Goal: Transaction & Acquisition: Purchase product/service

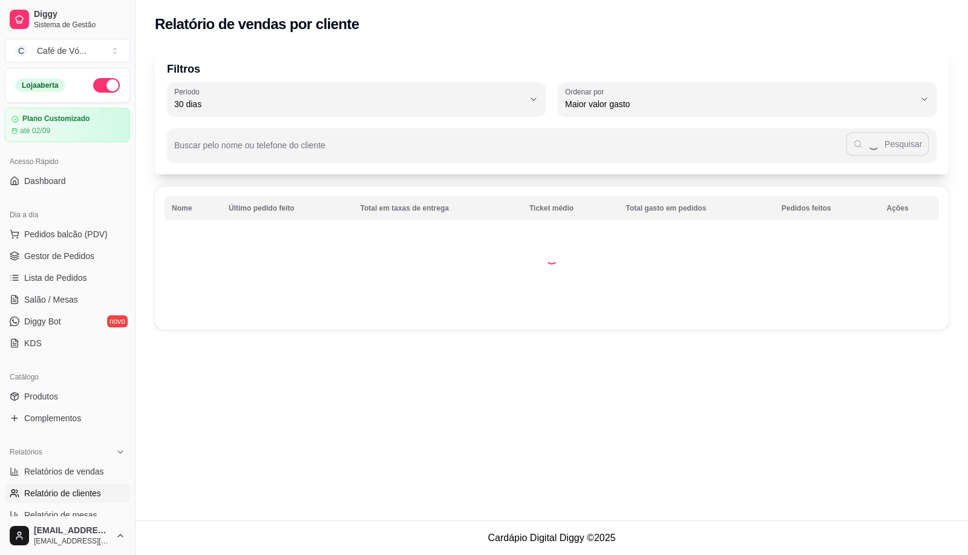
select select "30"
select select "HIGHEST_TOTAL_SPENT_WITH_ORDERS"
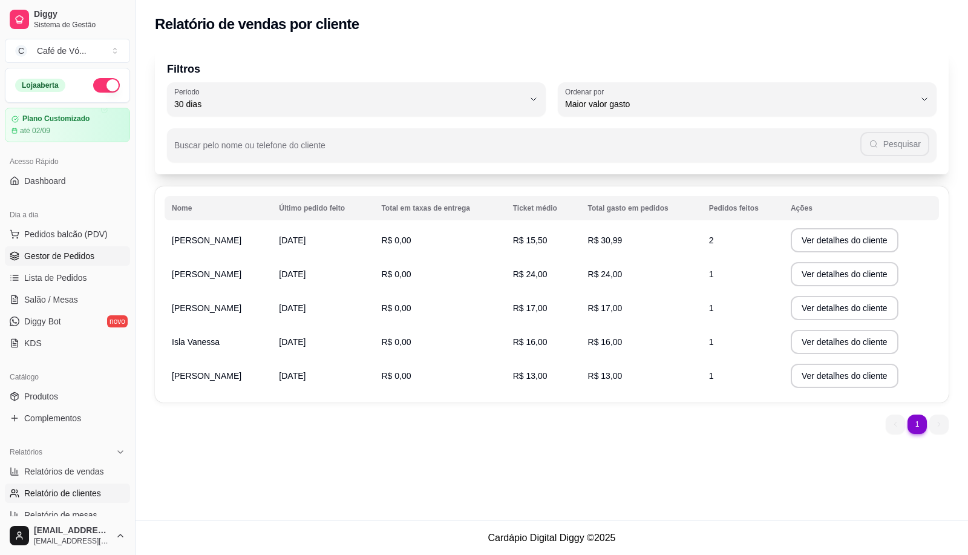
click at [77, 261] on span "Gestor de Pedidos" at bounding box center [59, 256] width 70 height 12
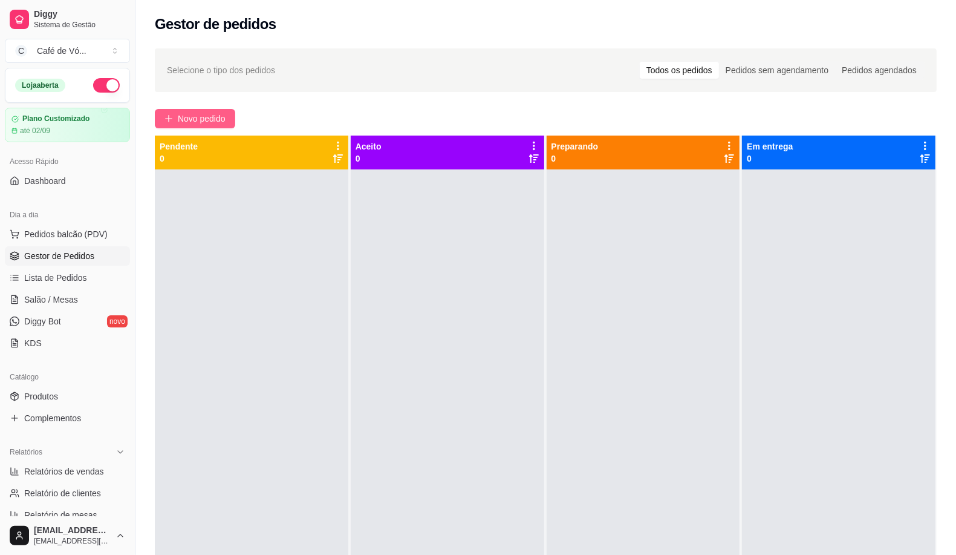
click at [201, 109] on button "Novo pedido" at bounding box center [195, 118] width 80 height 19
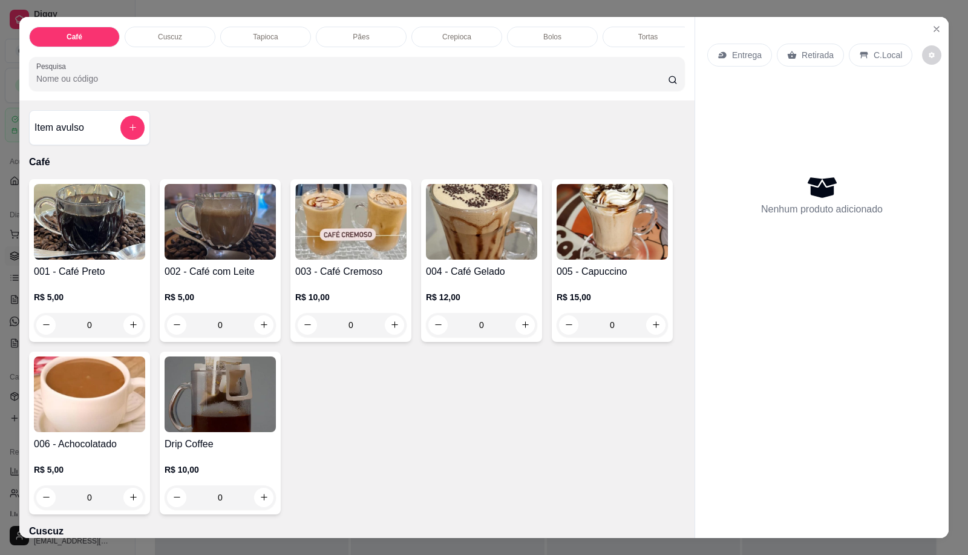
click at [86, 255] on img at bounding box center [89, 222] width 111 height 76
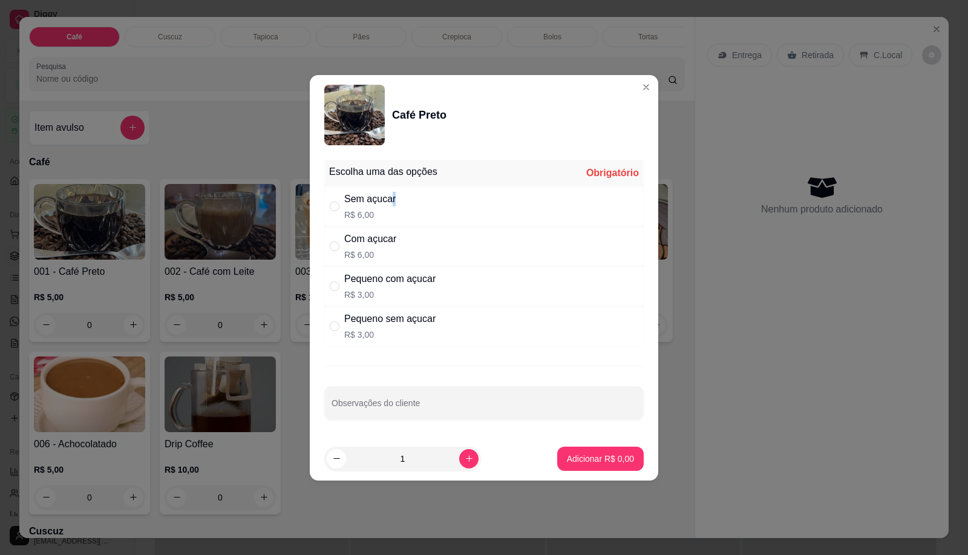
click at [393, 198] on div "Sem açucar" at bounding box center [369, 199] width 51 height 15
radio input "true"
click at [582, 454] on p "Adicionar R$ 6,00" at bounding box center [600, 458] width 67 height 12
type input "1"
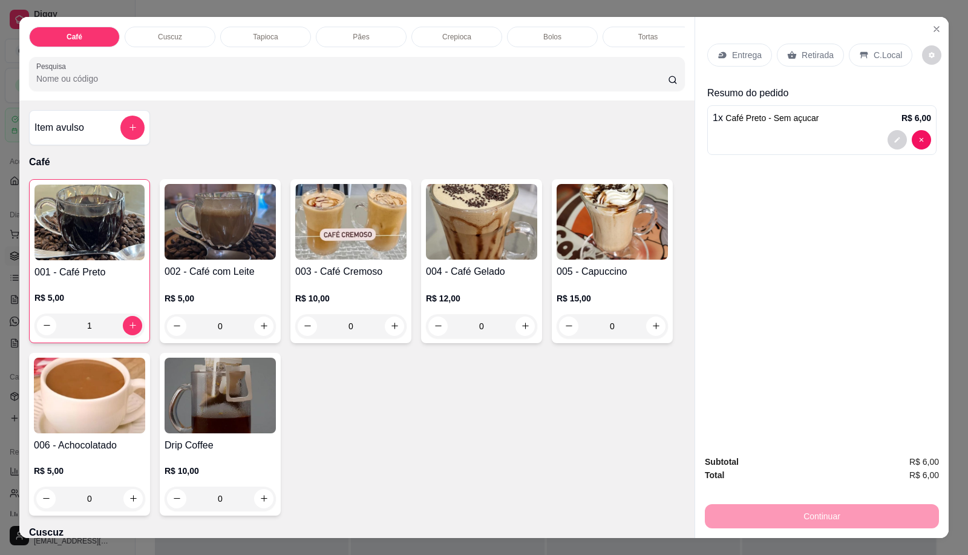
click at [148, 33] on div "Cuscuz" at bounding box center [170, 37] width 91 height 21
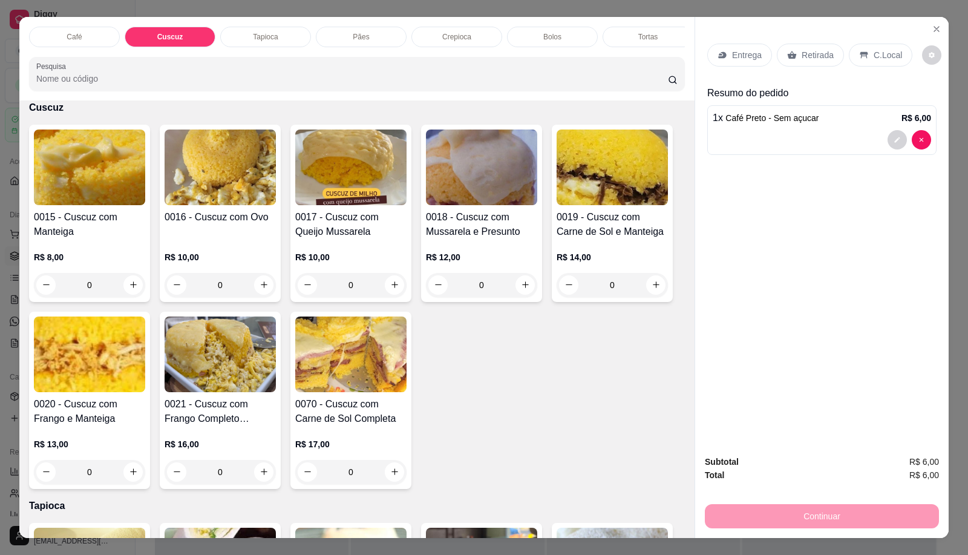
scroll to position [28, 0]
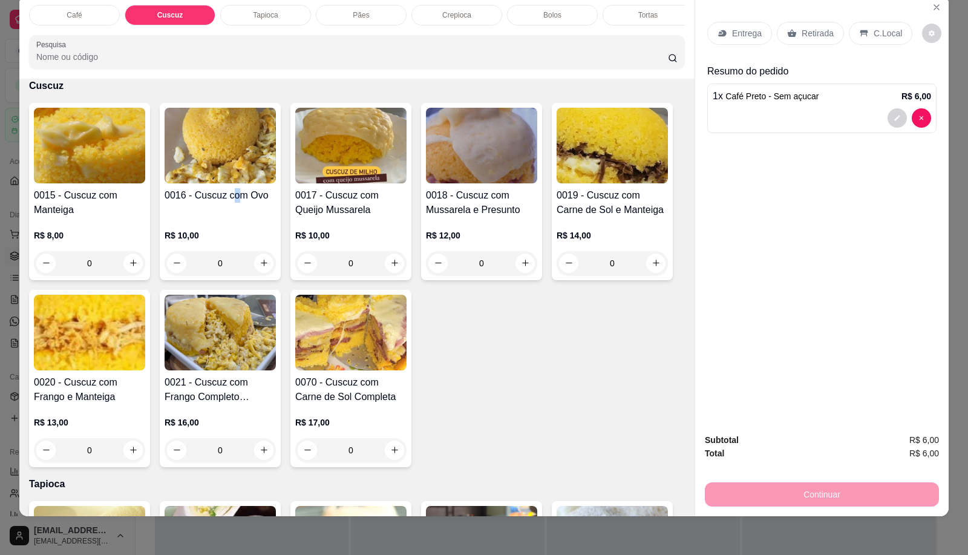
click at [230, 207] on div "0016 - Cuscuz com Ovo" at bounding box center [219, 202] width 111 height 29
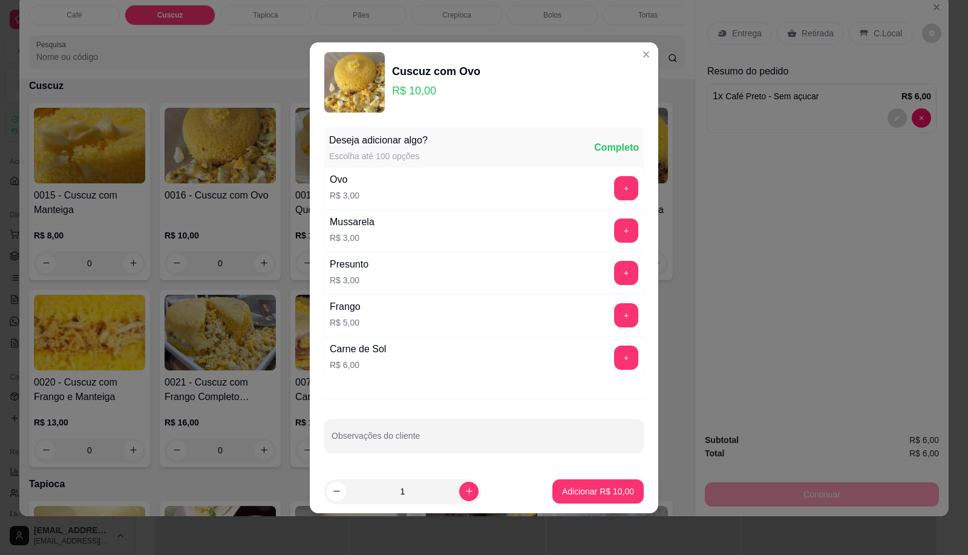
drag, startPoint x: 567, startPoint y: 512, endPoint x: 568, endPoint y: 498, distance: 14.0
click at [567, 511] on footer "1 Adicionar R$ 10,00" at bounding box center [484, 491] width 348 height 44
drag, startPoint x: 568, startPoint y: 497, endPoint x: 685, endPoint y: 354, distance: 184.0
click at [570, 499] on button "Adicionar R$ 10,00" at bounding box center [597, 491] width 91 height 24
type input "1"
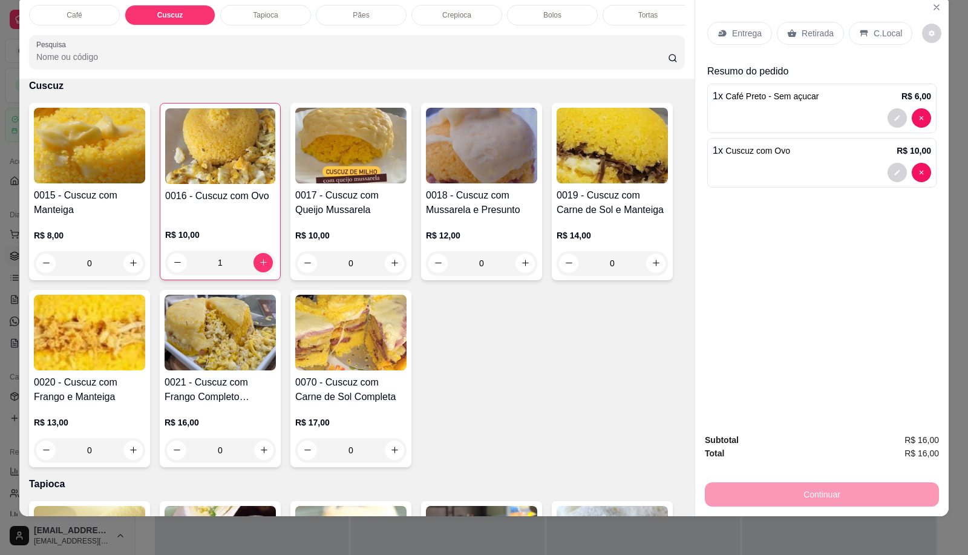
drag, startPoint x: 890, startPoint y: 18, endPoint x: 841, endPoint y: 116, distance: 109.5
click at [888, 27] on p "C.Local" at bounding box center [887, 33] width 28 height 12
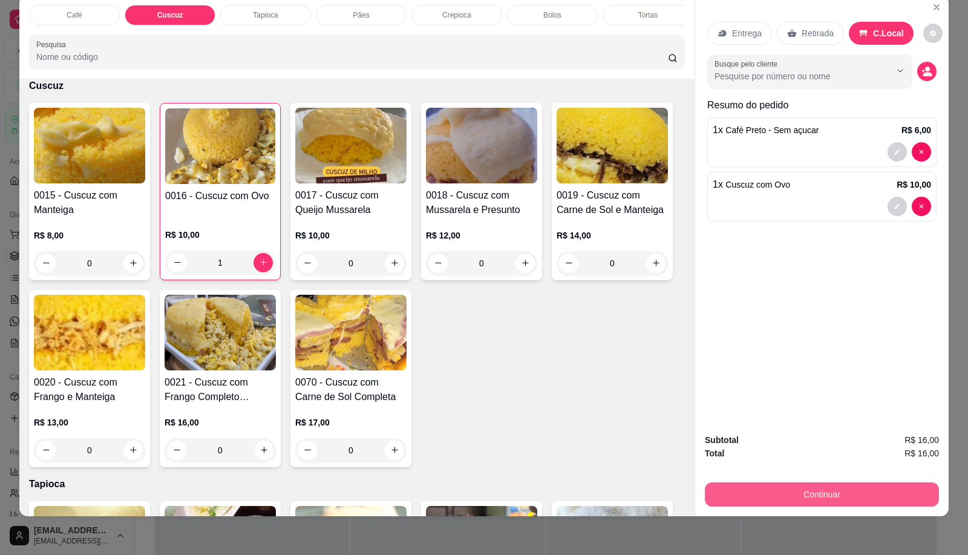
click at [786, 482] on button "Continuar" at bounding box center [821, 494] width 234 height 24
drag, startPoint x: 738, startPoint y: 485, endPoint x: 663, endPoint y: 493, distance: 76.1
click at [738, 484] on button "Continuar" at bounding box center [821, 494] width 234 height 24
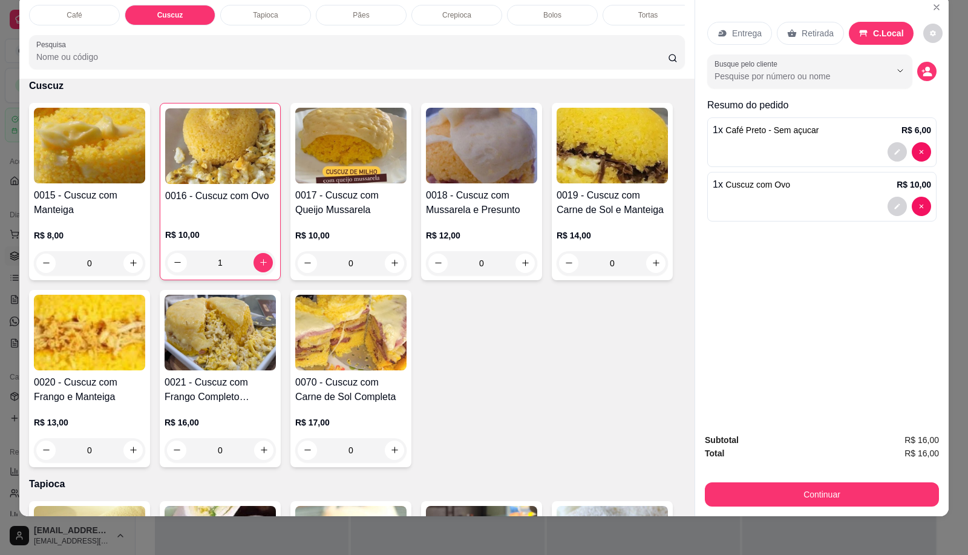
click at [726, 482] on button "Continuar" at bounding box center [821, 494] width 234 height 24
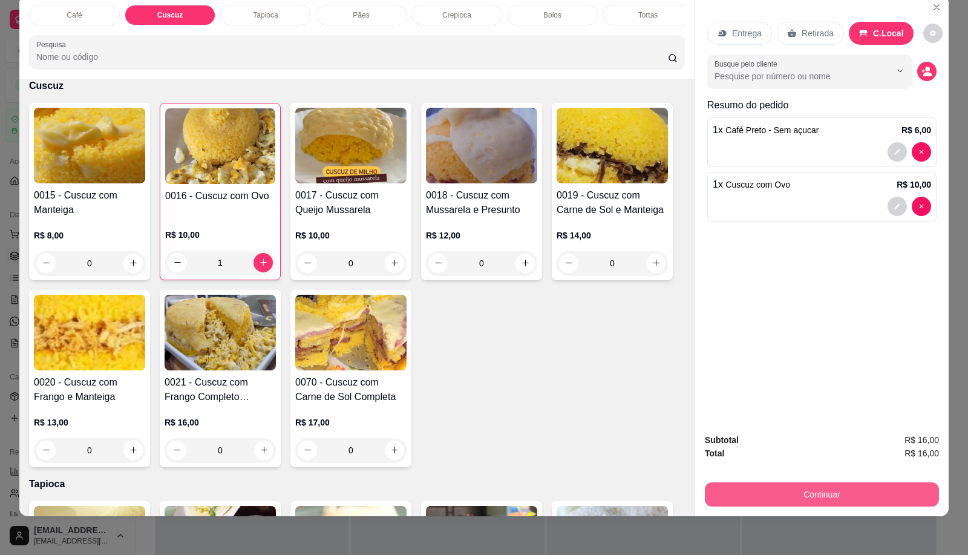
click at [730, 482] on button "Continuar" at bounding box center [821, 494] width 234 height 24
click at [739, 482] on button "Continuar" at bounding box center [821, 494] width 234 height 24
click at [765, 482] on button "Continuar" at bounding box center [821, 494] width 234 height 24
click at [775, 482] on button "Continuar" at bounding box center [821, 494] width 234 height 24
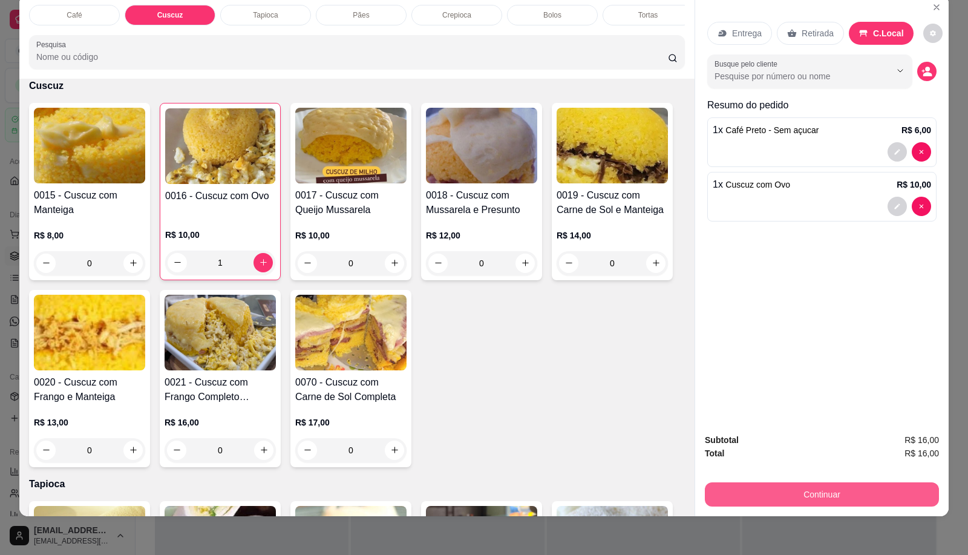
click at [775, 482] on button "Continuar" at bounding box center [821, 494] width 234 height 24
click at [781, 482] on button "Continuar" at bounding box center [821, 494] width 234 height 24
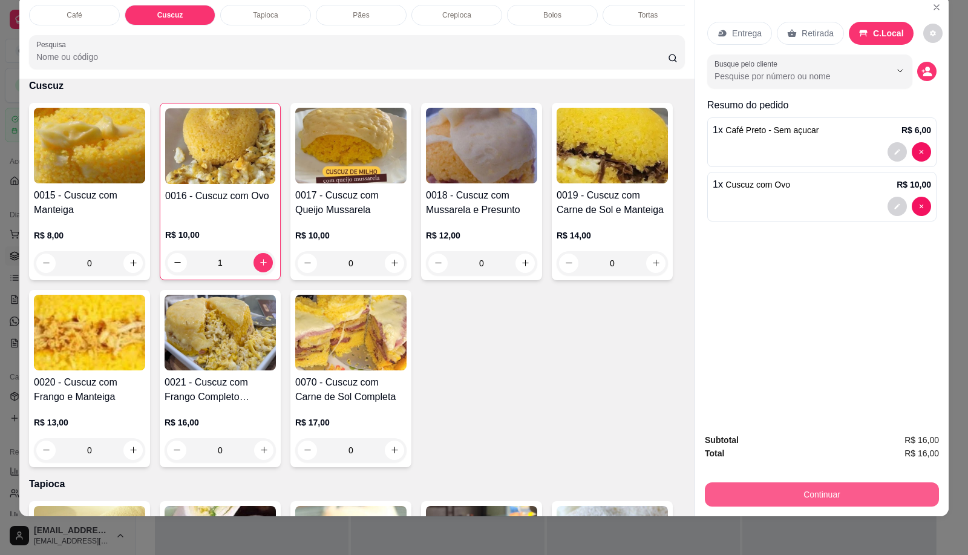
click at [781, 482] on button "Continuar" at bounding box center [821, 494] width 234 height 24
drag, startPoint x: 781, startPoint y: 481, endPoint x: 786, endPoint y: 484, distance: 6.2
click at [782, 482] on button "Continuar" at bounding box center [821, 494] width 234 height 24
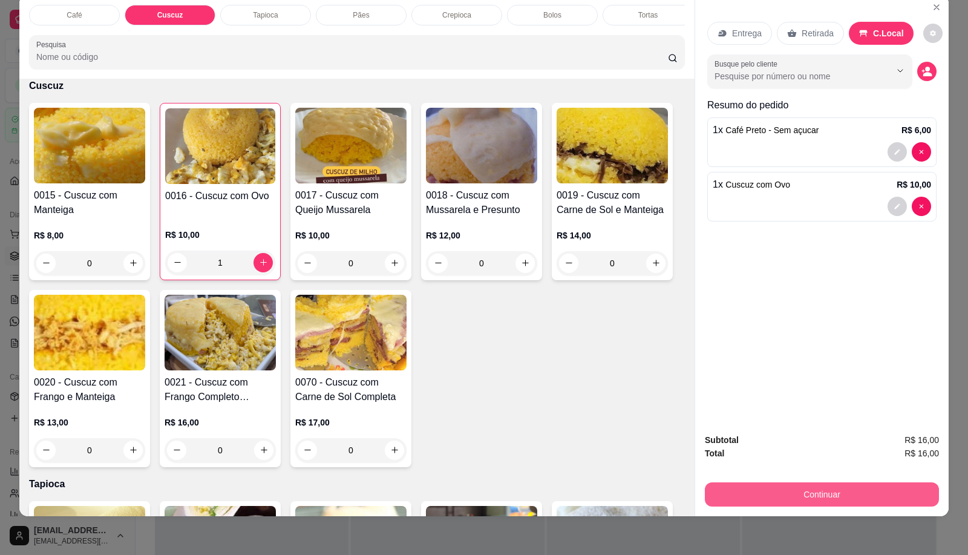
click at [787, 484] on button "Continuar" at bounding box center [821, 494] width 234 height 24
click at [792, 488] on button "Continuar" at bounding box center [821, 494] width 234 height 24
click at [797, 489] on button "Continuar" at bounding box center [821, 494] width 234 height 24
click at [809, 489] on button "Continuar" at bounding box center [821, 495] width 227 height 24
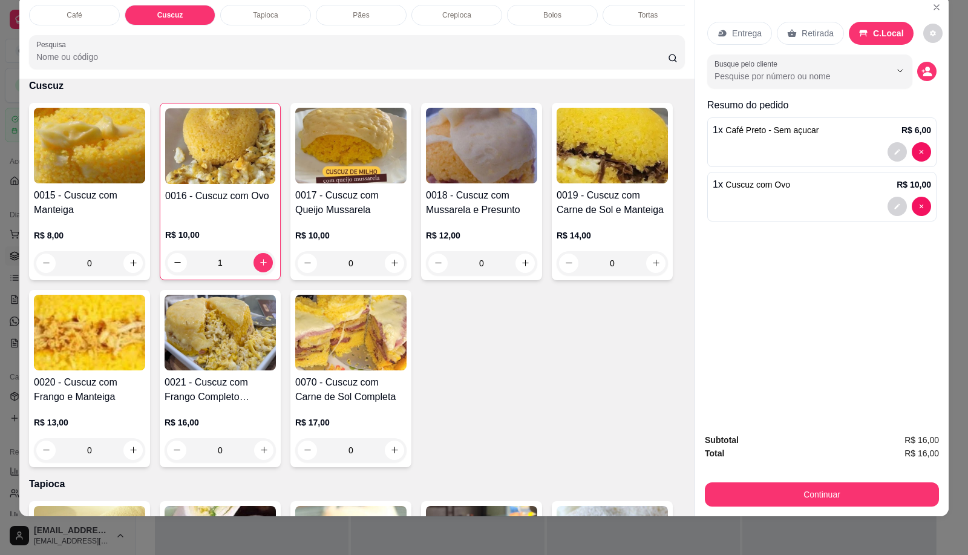
drag, startPoint x: 757, startPoint y: 461, endPoint x: 761, endPoint y: 500, distance: 39.5
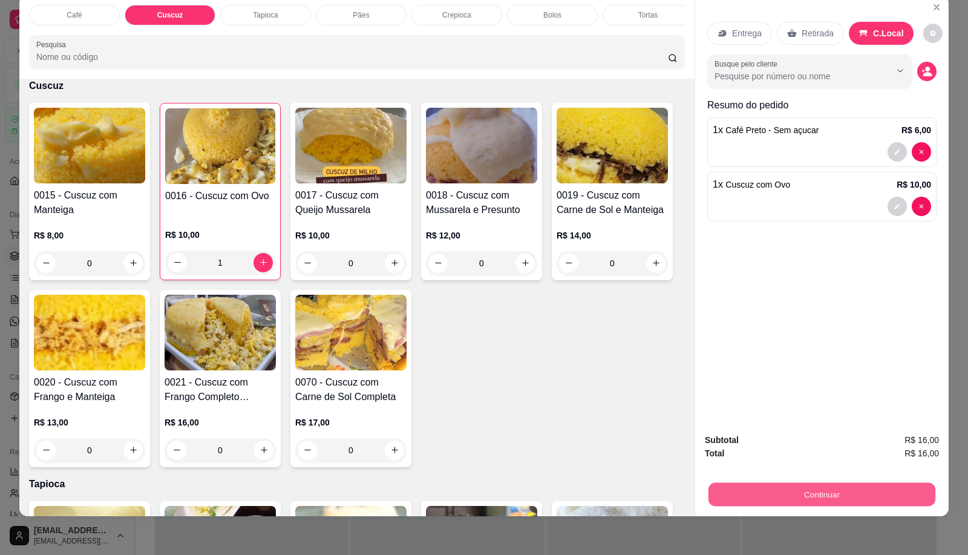
click at [809, 483] on button "Continuar" at bounding box center [821, 495] width 227 height 24
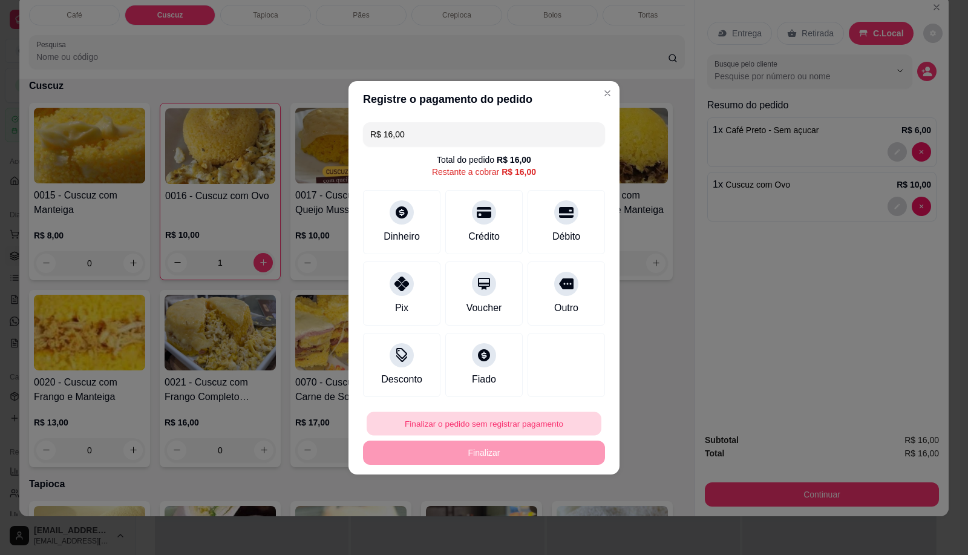
click at [506, 428] on button "Finalizar o pedido sem registrar pagamento" at bounding box center [483, 423] width 235 height 24
click at [567, 531] on button "Confirmar" at bounding box center [559, 522] width 43 height 18
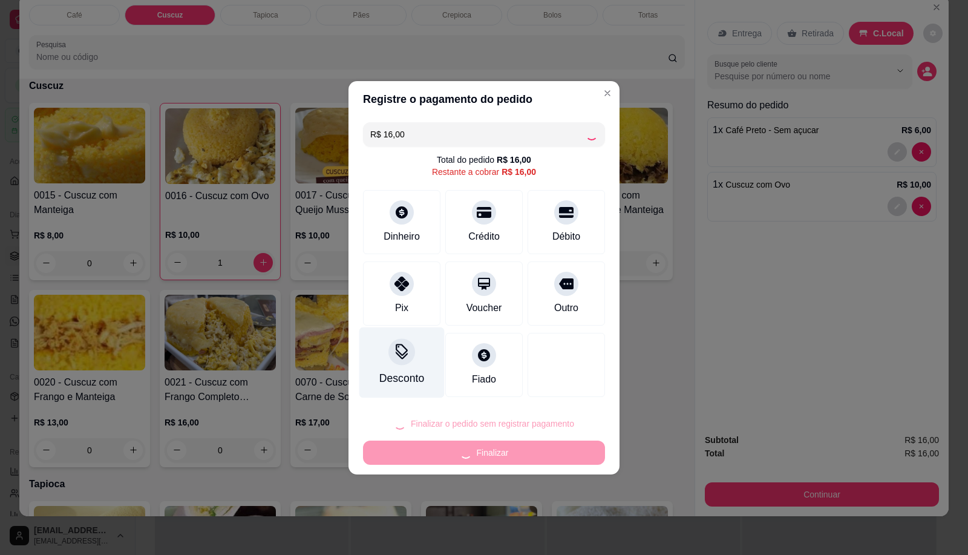
type input "0"
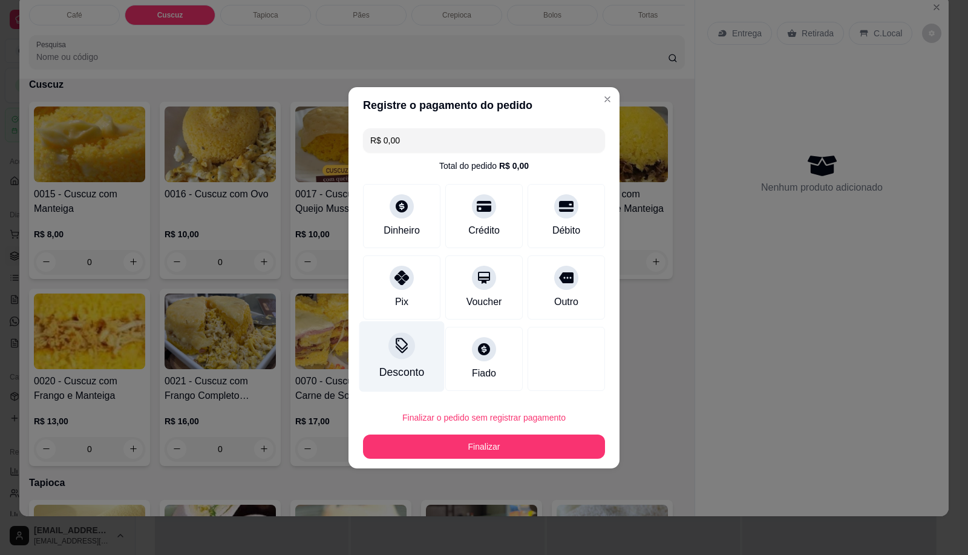
type input "R$ 0,00"
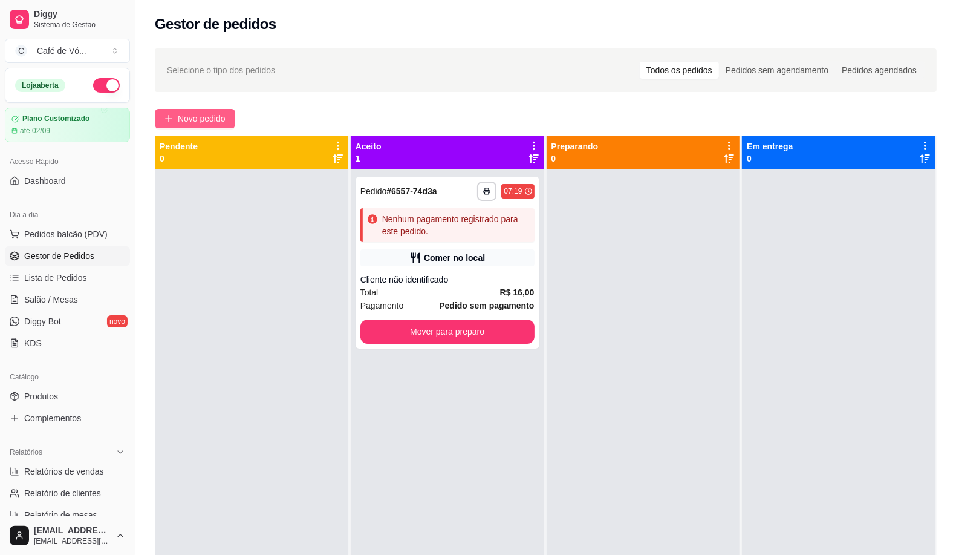
click at [224, 109] on button "Novo pedido" at bounding box center [195, 118] width 80 height 19
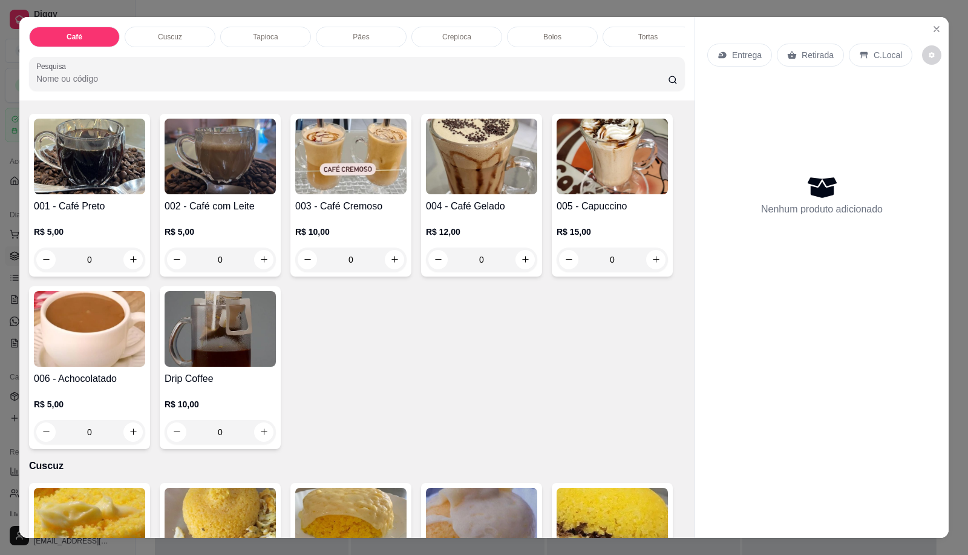
scroll to position [76, 0]
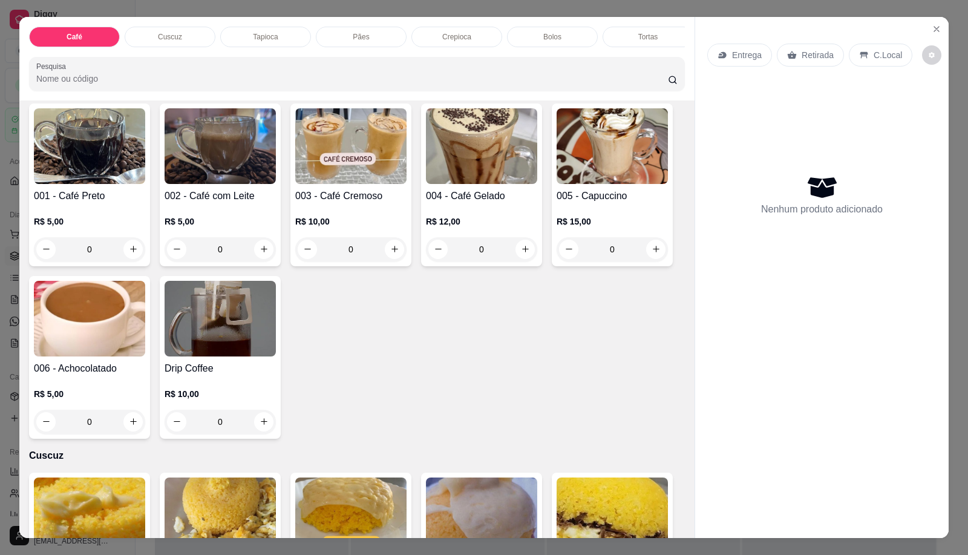
click at [358, 32] on p "Pães" at bounding box center [361, 37] width 16 height 10
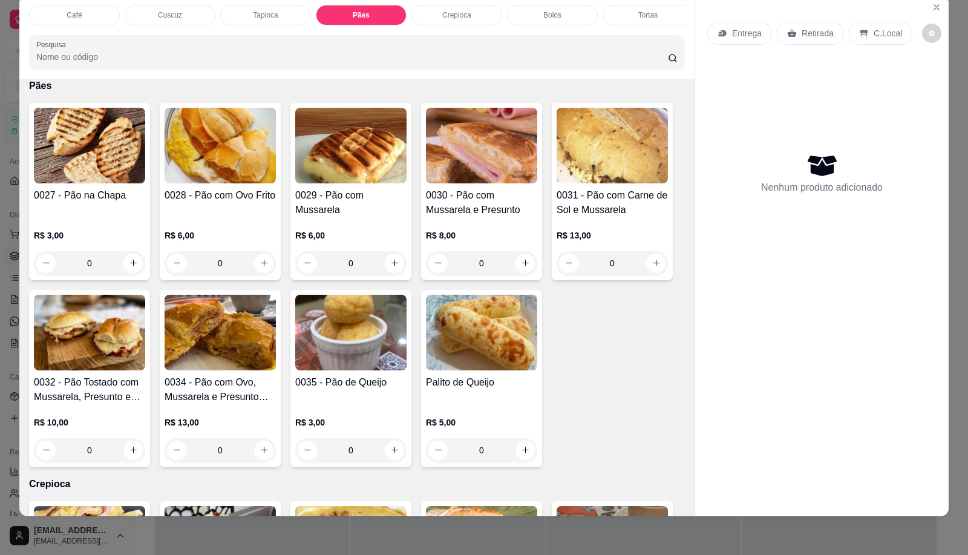
click at [216, 233] on p "R$ 6,00" at bounding box center [219, 235] width 111 height 12
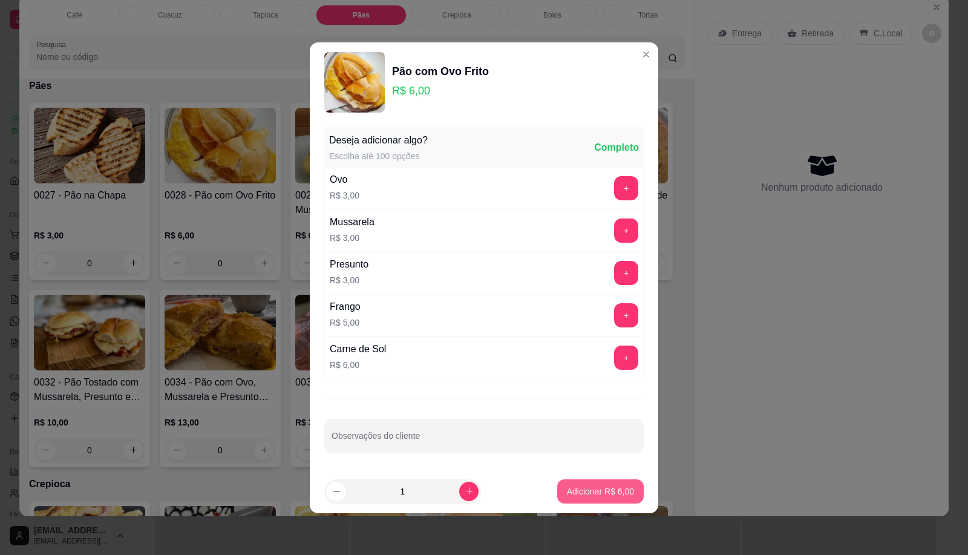
click at [582, 496] on p "Adicionar R$ 6,00" at bounding box center [600, 491] width 67 height 12
type input "1"
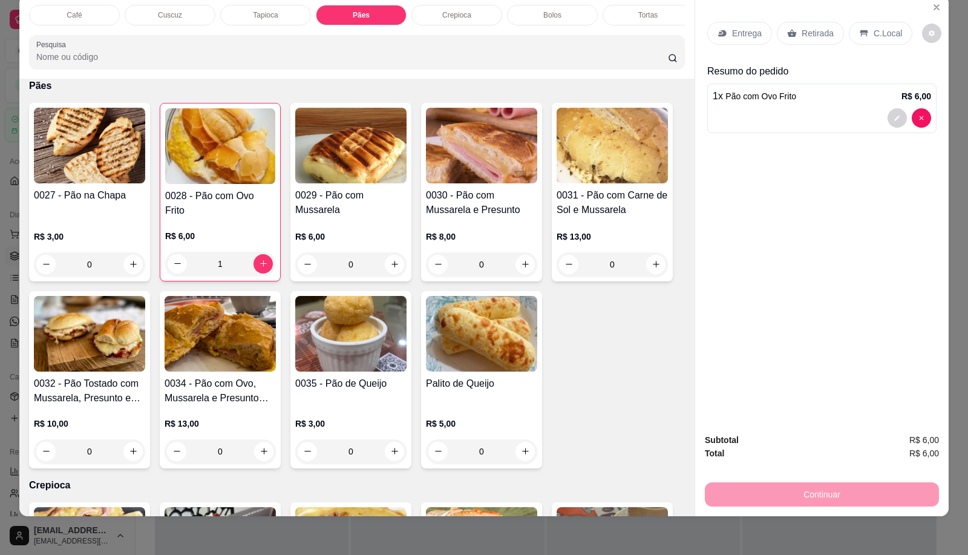
click at [103, 5] on div "Café" at bounding box center [74, 15] width 91 height 21
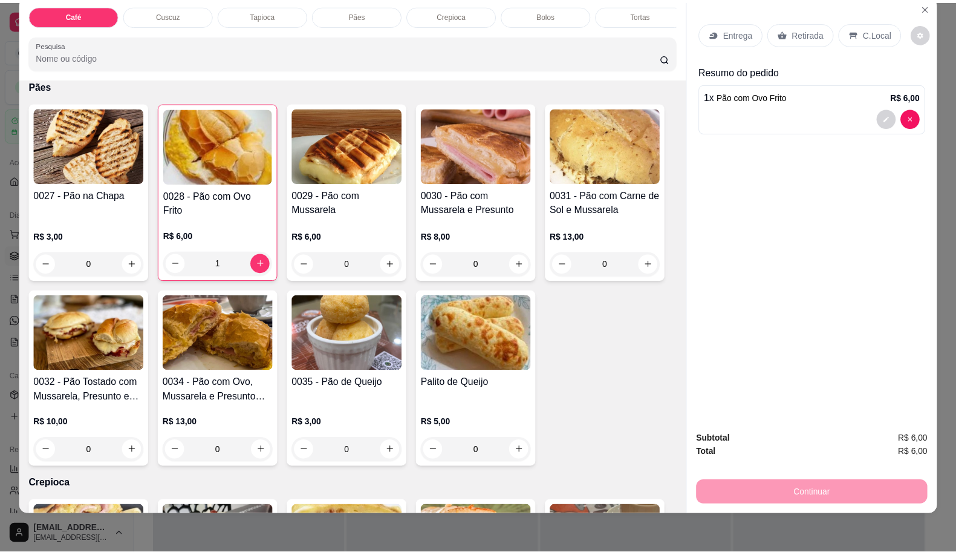
scroll to position [54, 0]
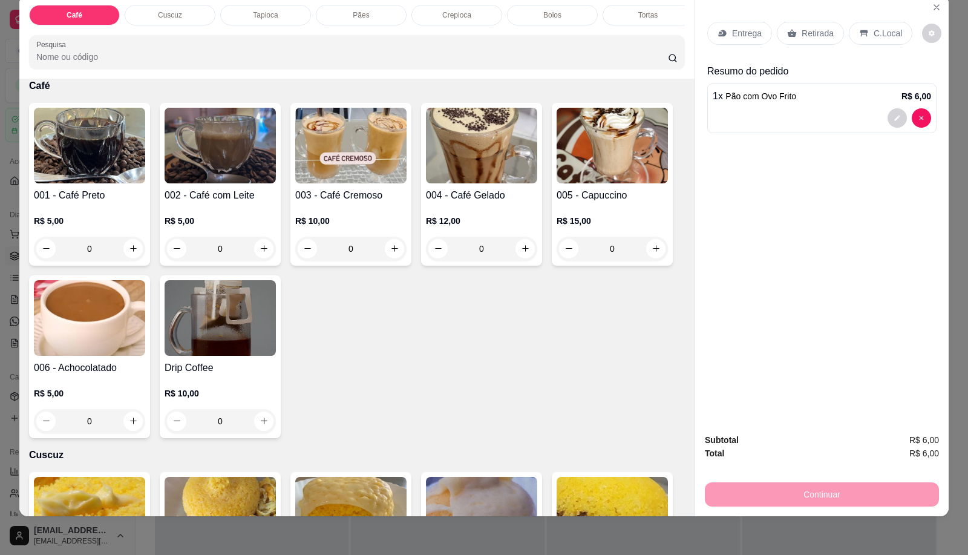
click at [233, 188] on h4 "002 - Café com Leite" at bounding box center [219, 195] width 111 height 15
click at [448, 249] on div "Com açucar R$ 6,00" at bounding box center [483, 246] width 319 height 40
radio input "true"
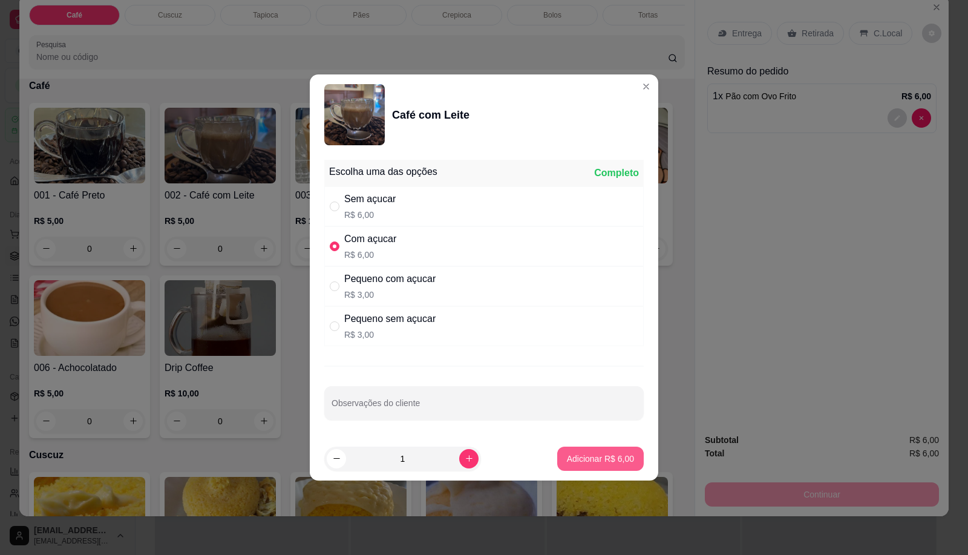
click at [568, 454] on p "Adicionar R$ 6,00" at bounding box center [600, 458] width 67 height 12
type input "1"
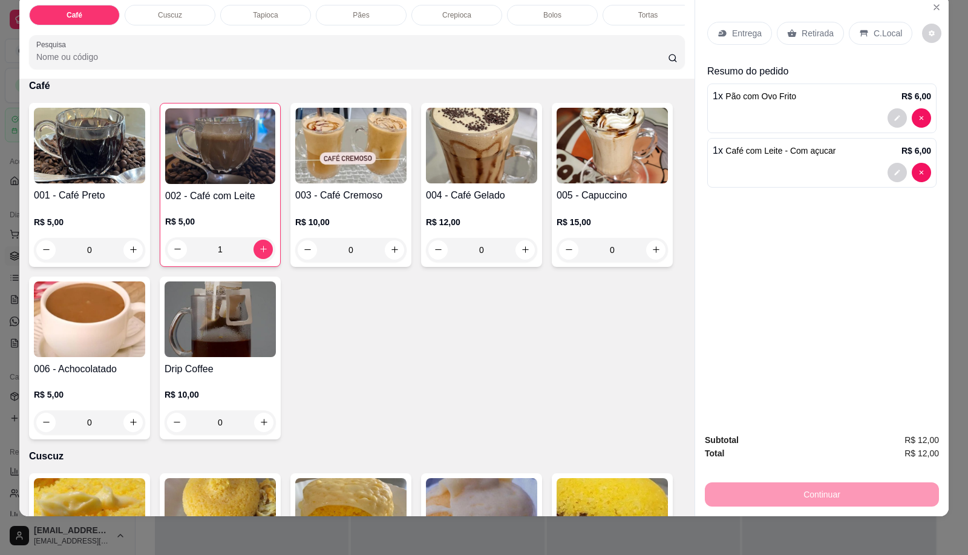
drag, startPoint x: 866, startPoint y: 25, endPoint x: 854, endPoint y: 418, distance: 393.2
click at [873, 27] on p "C.Local" at bounding box center [887, 33] width 28 height 12
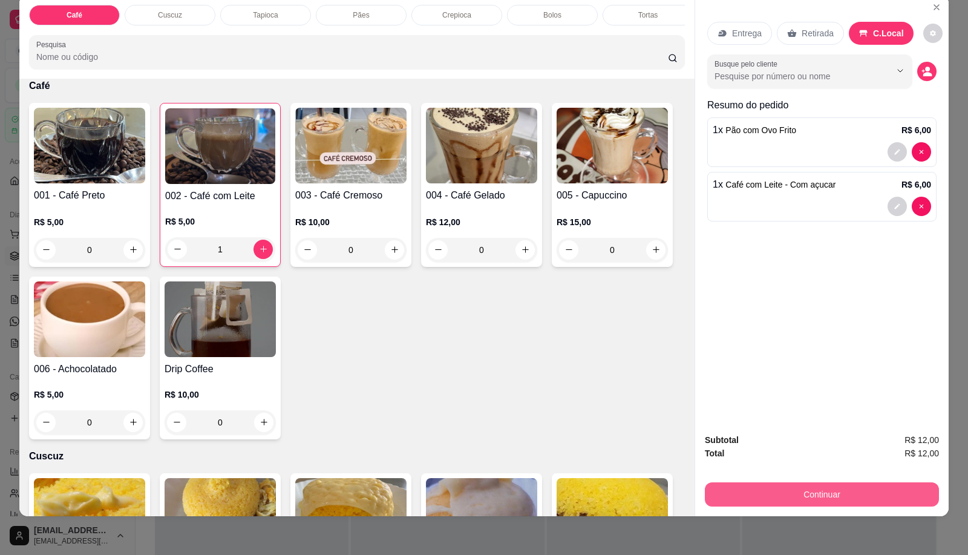
click at [820, 482] on button "Continuar" at bounding box center [821, 494] width 234 height 24
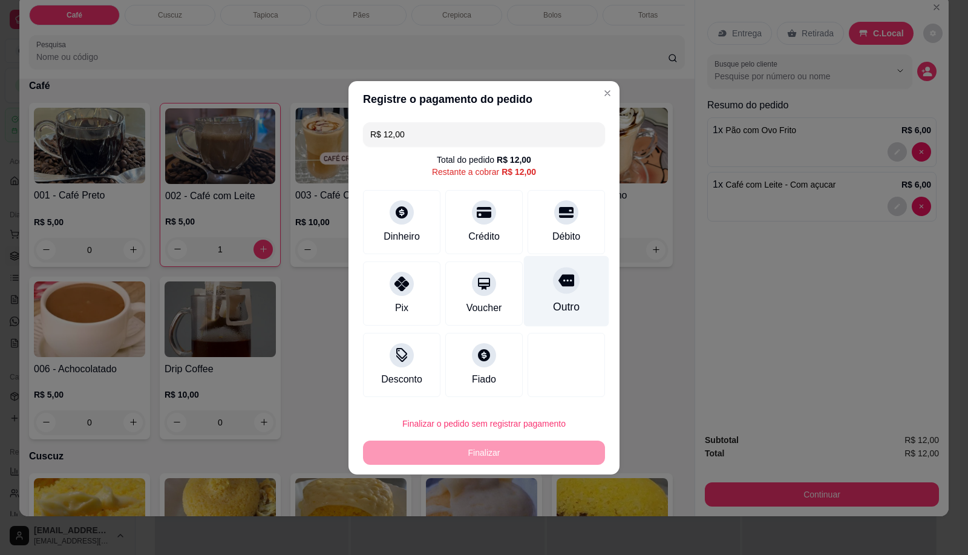
drag, startPoint x: 564, startPoint y: 229, endPoint x: 539, endPoint y: 244, distance: 29.6
click at [562, 229] on div "Débito" at bounding box center [566, 236] width 28 height 15
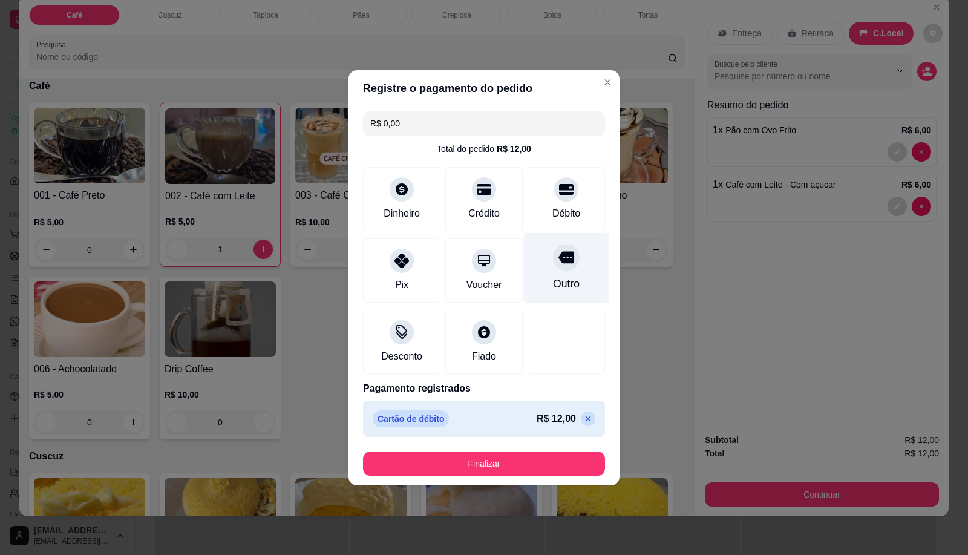
type input "R$ 0,00"
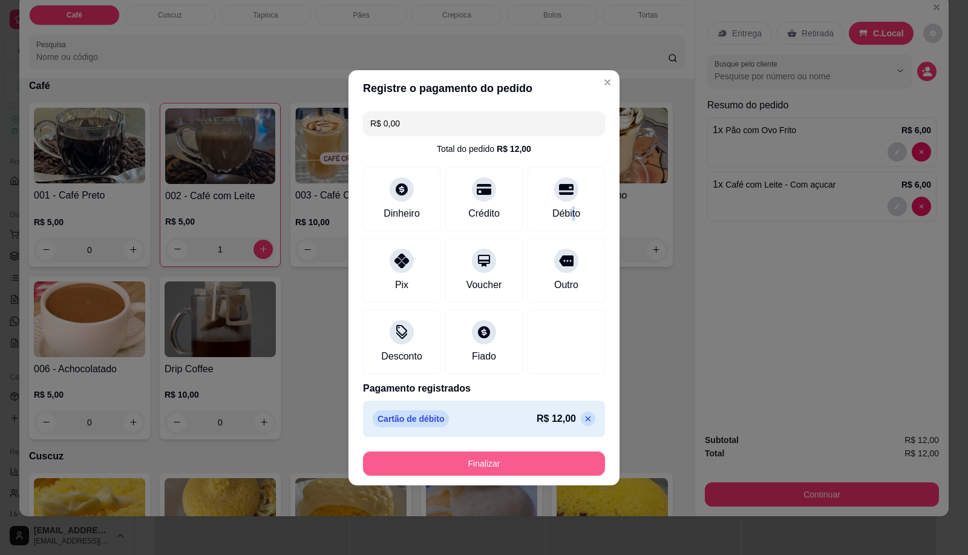
click at [493, 458] on button "Finalizar" at bounding box center [484, 463] width 242 height 24
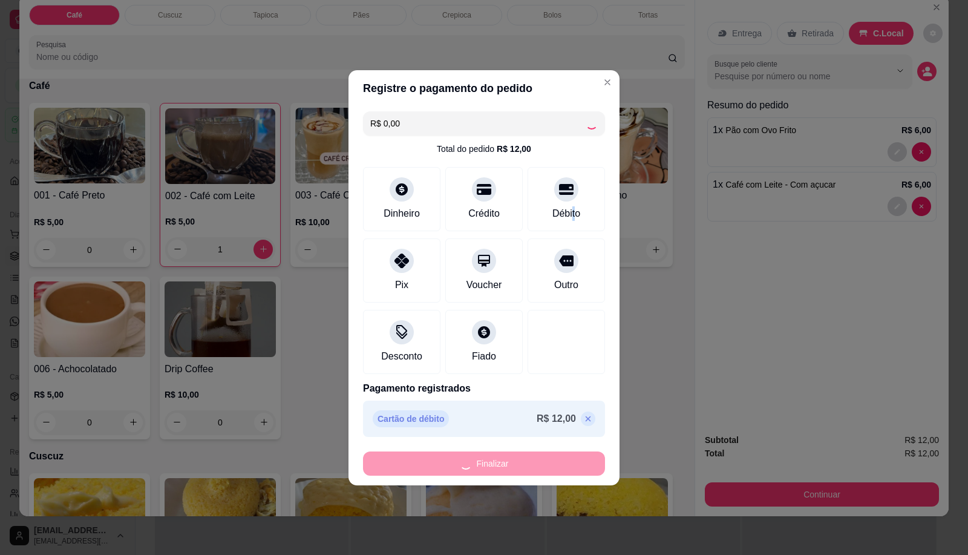
type input "0"
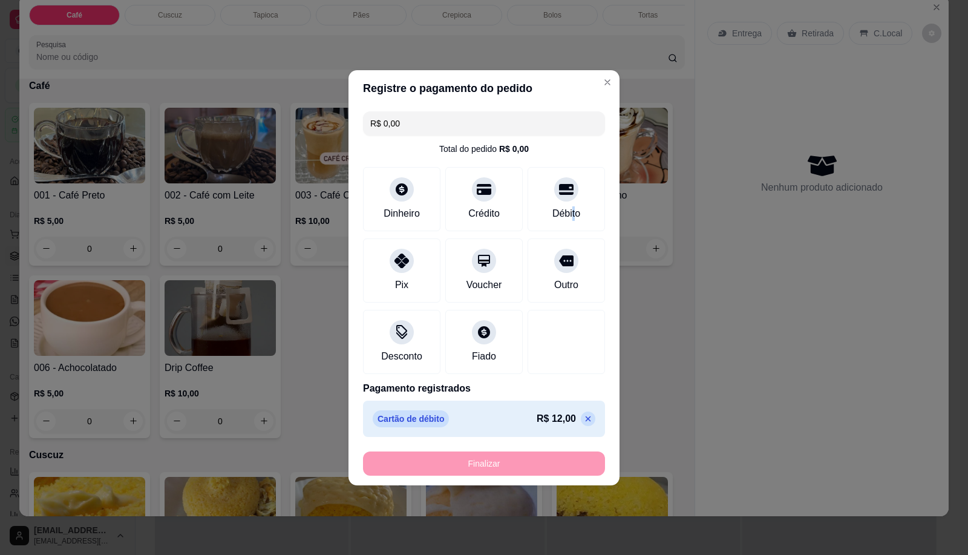
type input "-R$ 12,00"
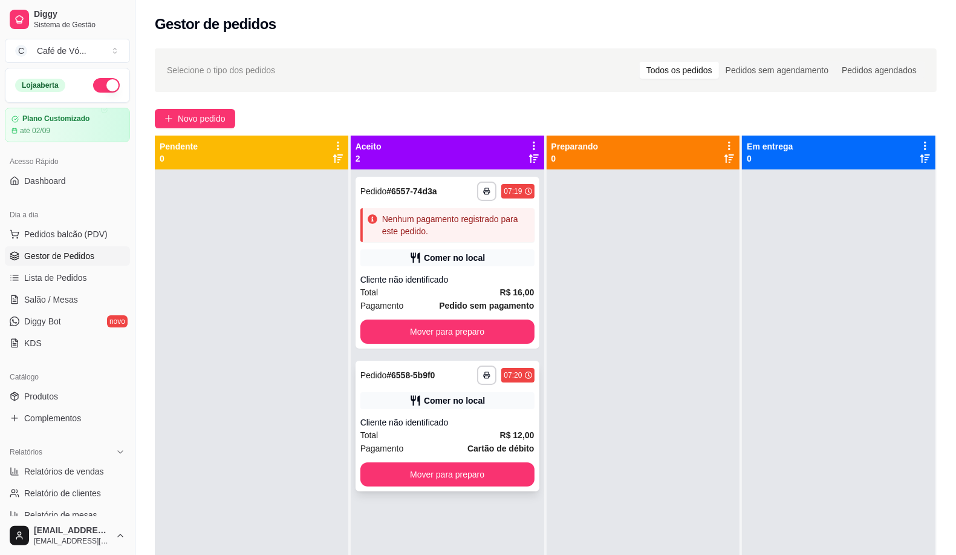
click at [513, 452] on strong "Cartão de débito" at bounding box center [500, 448] width 67 height 10
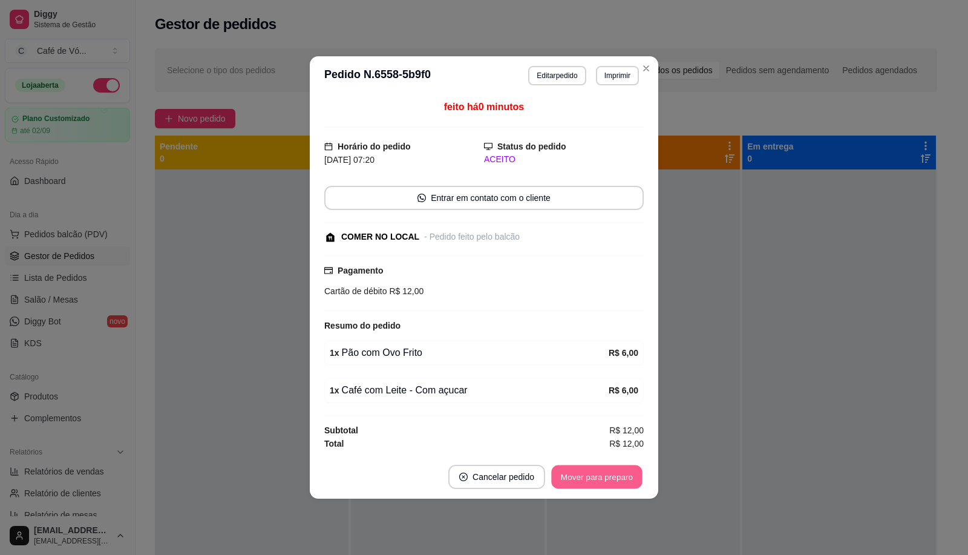
click at [602, 467] on button "Mover para preparo" at bounding box center [596, 477] width 91 height 24
click at [603, 478] on div "Mover para preparo" at bounding box center [597, 476] width 94 height 24
click at [605, 478] on div "Mover para preparo" at bounding box center [588, 476] width 111 height 24
click at [606, 478] on div "Mover para preparo" at bounding box center [588, 476] width 111 height 24
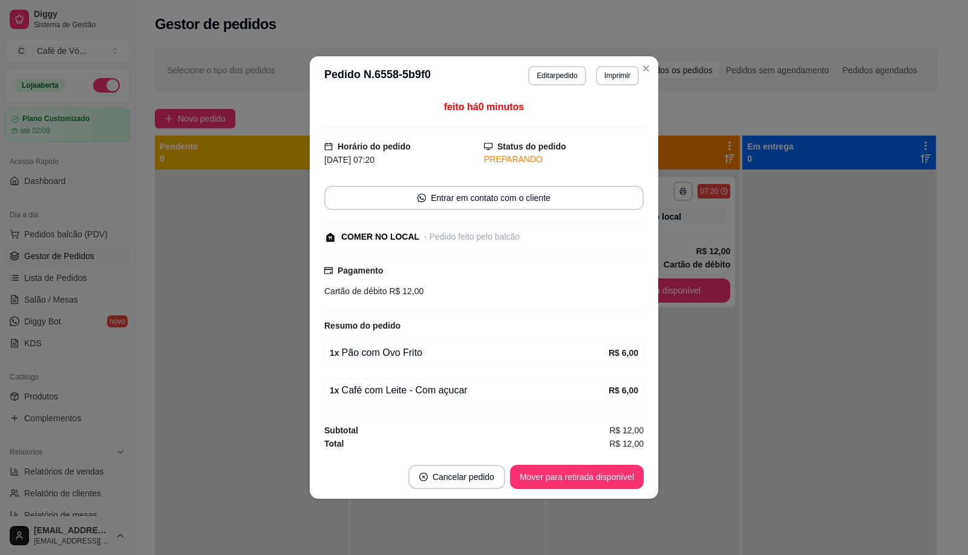
click at [608, 478] on button "Mover para retirada disponível" at bounding box center [577, 476] width 134 height 24
click at [608, 478] on div "Mover para retirada disponível" at bounding box center [568, 476] width 151 height 24
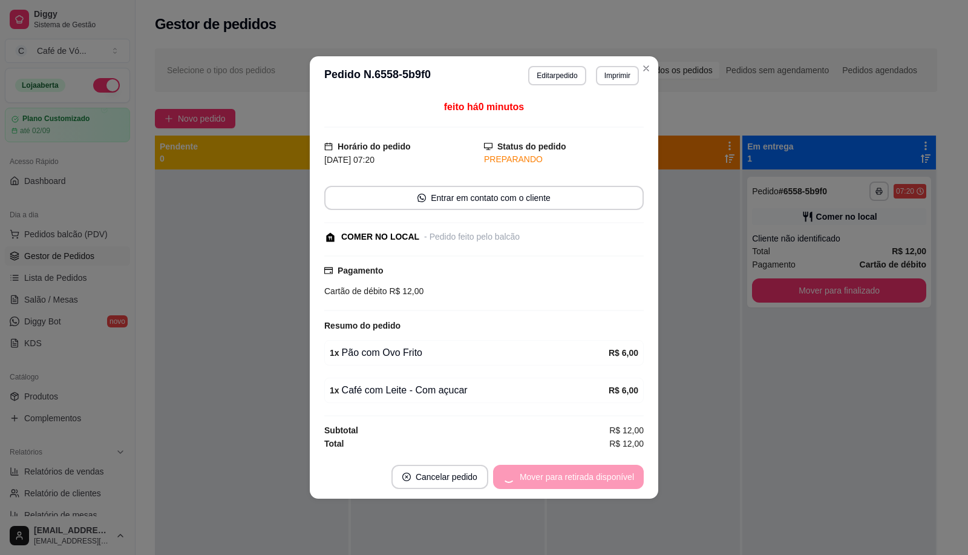
click at [608, 478] on div "Mover para retirada disponível" at bounding box center [568, 476] width 151 height 24
click at [609, 479] on div "Mover para finalizado" at bounding box center [584, 476] width 117 height 24
